Goal: Find specific page/section: Find specific page/section

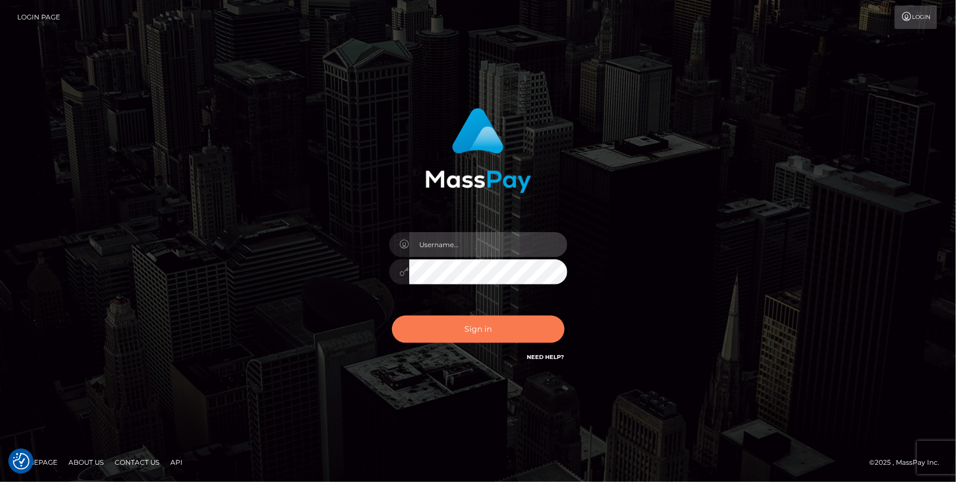
type input "angie.cosmo"
click at [523, 335] on button "Sign in" at bounding box center [478, 329] width 173 height 27
type input "angie.cosmo"
click at [499, 338] on button "Sign in" at bounding box center [478, 329] width 173 height 27
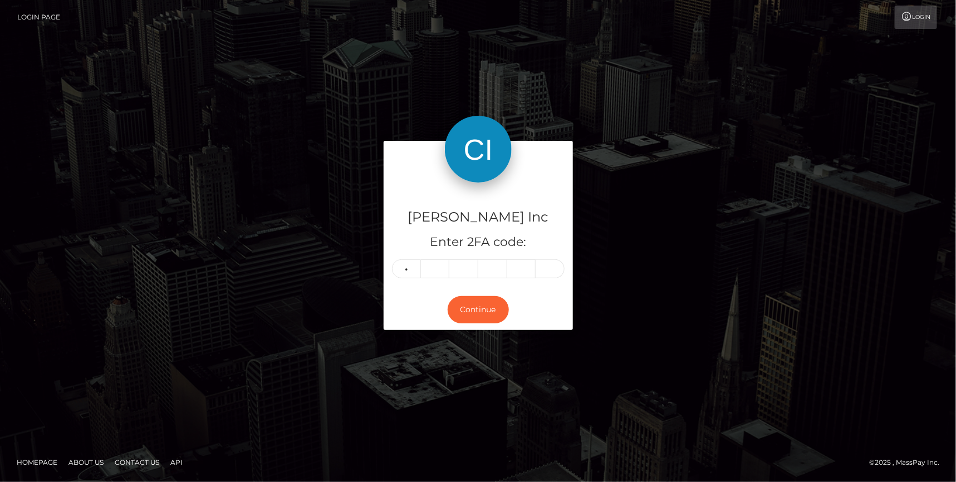
type input "9"
type input "7"
type input "5"
type input "7"
type input "8"
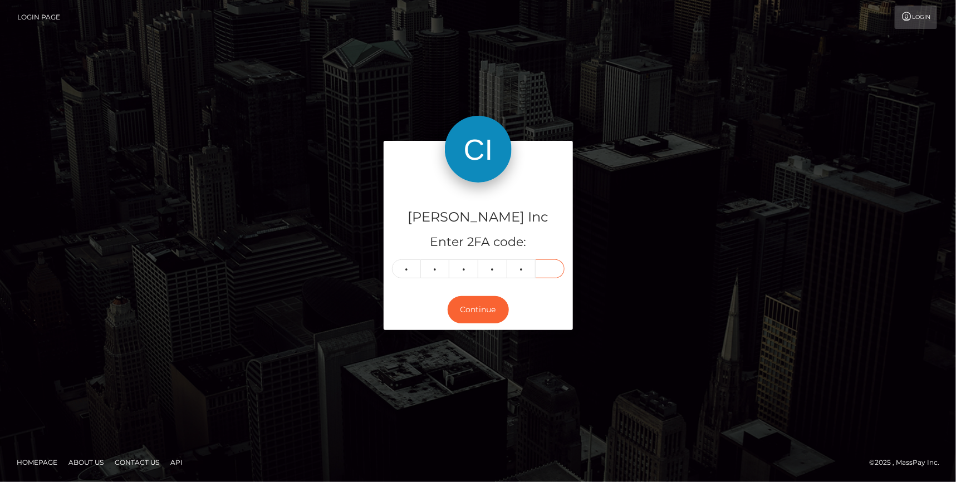
type input "7"
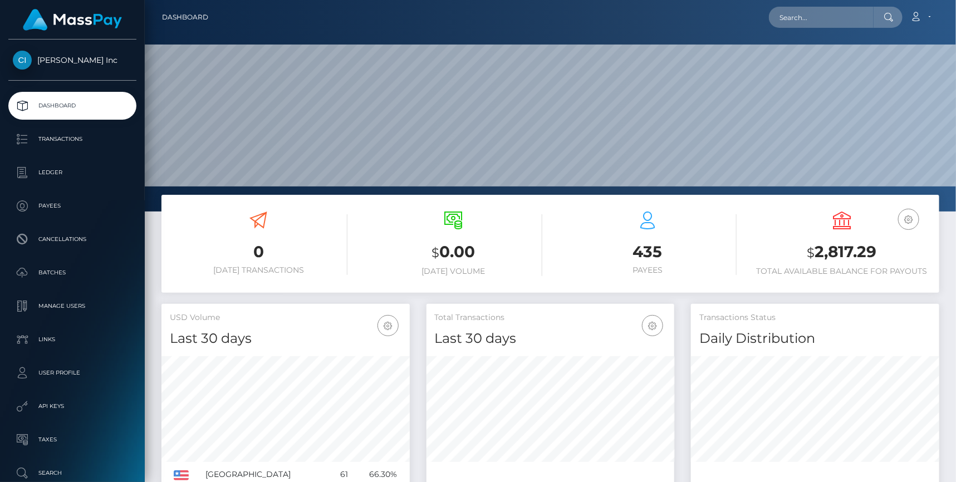
scroll to position [197, 248]
click at [833, 23] on input "text" at bounding box center [821, 17] width 105 height 21
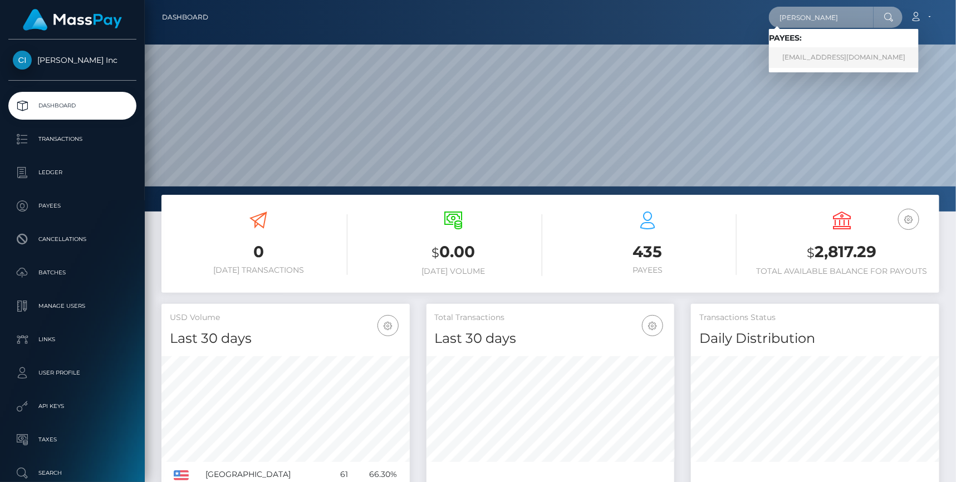
type input "curry"
click at [811, 65] on link "[EMAIL_ADDRESS][DOMAIN_NAME]" at bounding box center [844, 57] width 150 height 21
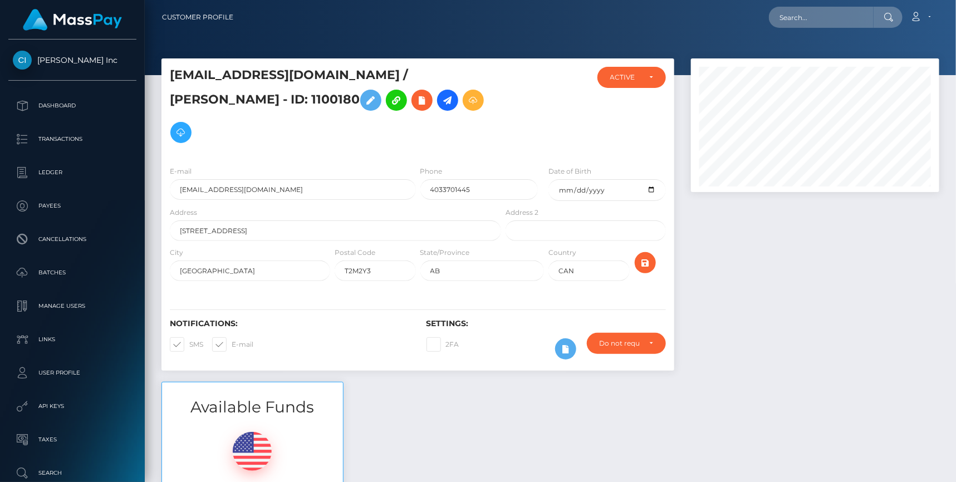
scroll to position [134, 248]
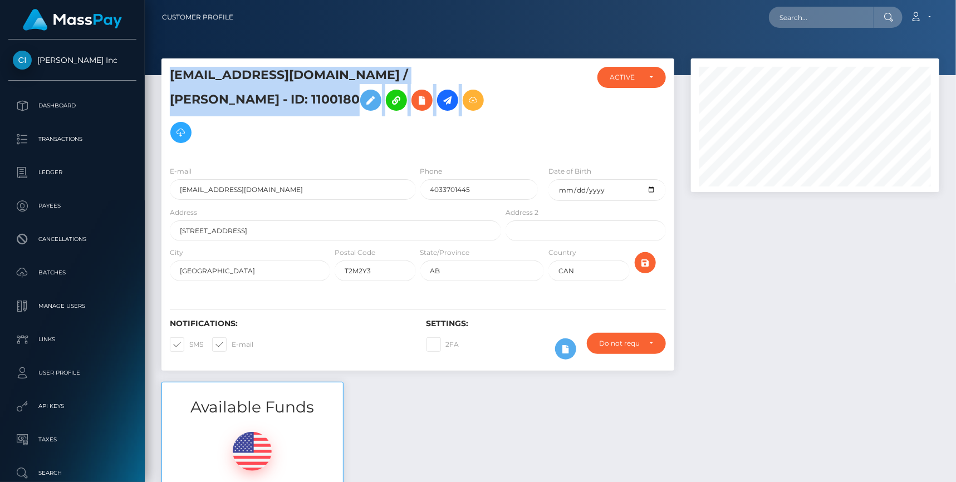
drag, startPoint x: 508, startPoint y: 71, endPoint x: 159, endPoint y: 70, distance: 349.0
click at [160, 70] on div "[EMAIL_ADDRESS][DOMAIN_NAME] / [PERSON_NAME] - ID: 1100180 CLOSED ACTIVE E-mail…" at bounding box center [417, 219] width 529 height 323
click at [398, 64] on div "[EMAIL_ADDRESS][DOMAIN_NAME] / [PERSON_NAME] - ID: 1100180 ACTIVE CLOSED" at bounding box center [417, 107] width 513 height 99
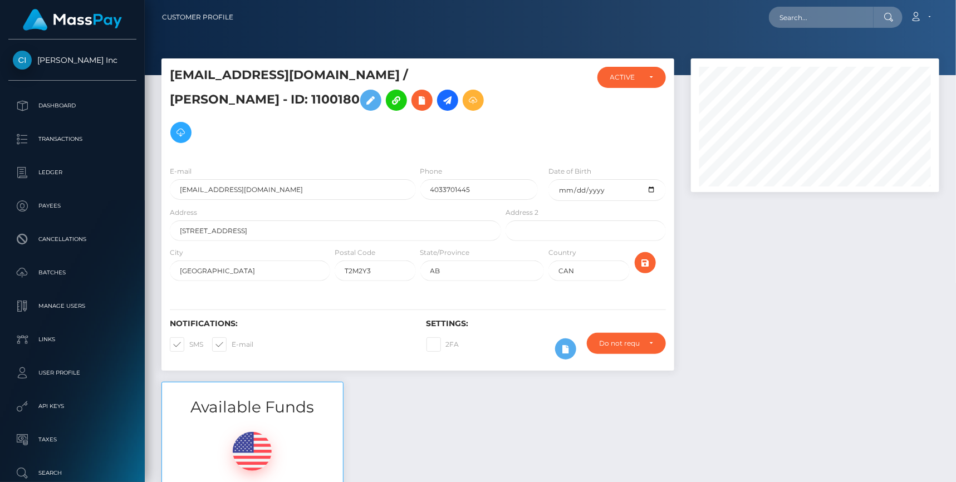
click at [397, 70] on h5 "[EMAIL_ADDRESS][DOMAIN_NAME] / [PERSON_NAME] - ID: 1100180" at bounding box center [332, 108] width 325 height 82
click at [396, 70] on h5 "[EMAIL_ADDRESS][DOMAIN_NAME] / [PERSON_NAME] - ID: 1100180" at bounding box center [332, 108] width 325 height 82
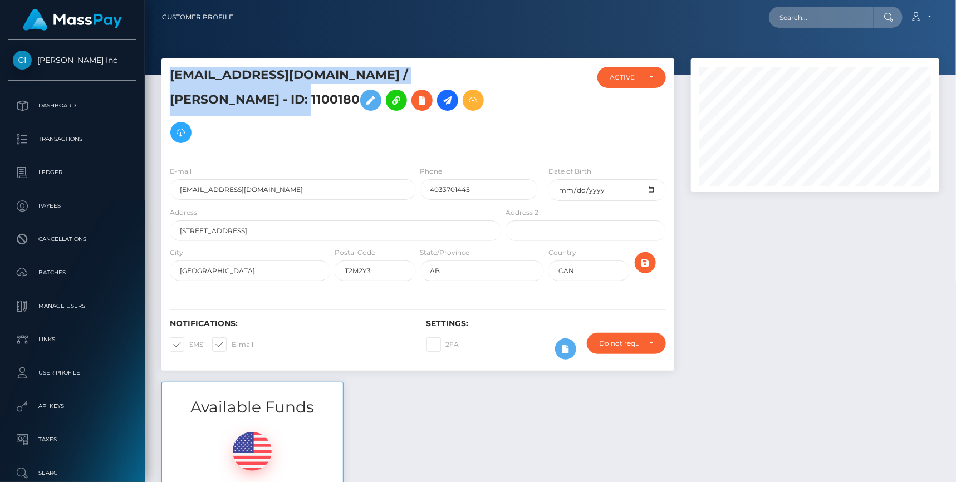
click at [396, 70] on h5 "[EMAIL_ADDRESS][DOMAIN_NAME] / [PERSON_NAME] - ID: 1100180" at bounding box center [332, 108] width 325 height 82
copy h5 "[EMAIL_ADDRESS][DOMAIN_NAME] / [PERSON_NAME] - ID: 1100180"
